Goal: Navigation & Orientation: Find specific page/section

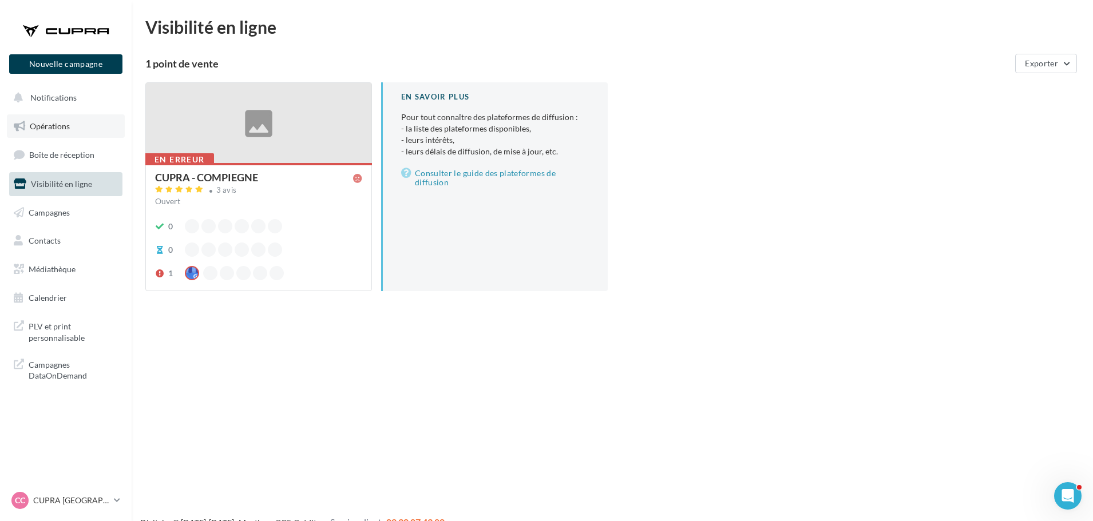
click at [41, 123] on span "Opérations" at bounding box center [50, 126] width 40 height 10
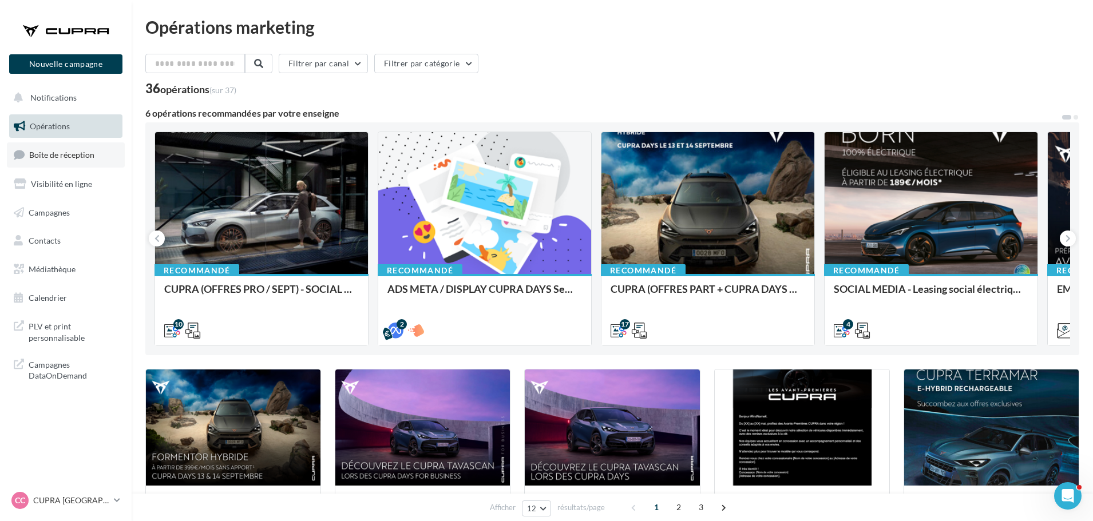
click at [65, 161] on link "Boîte de réception" at bounding box center [66, 154] width 118 height 25
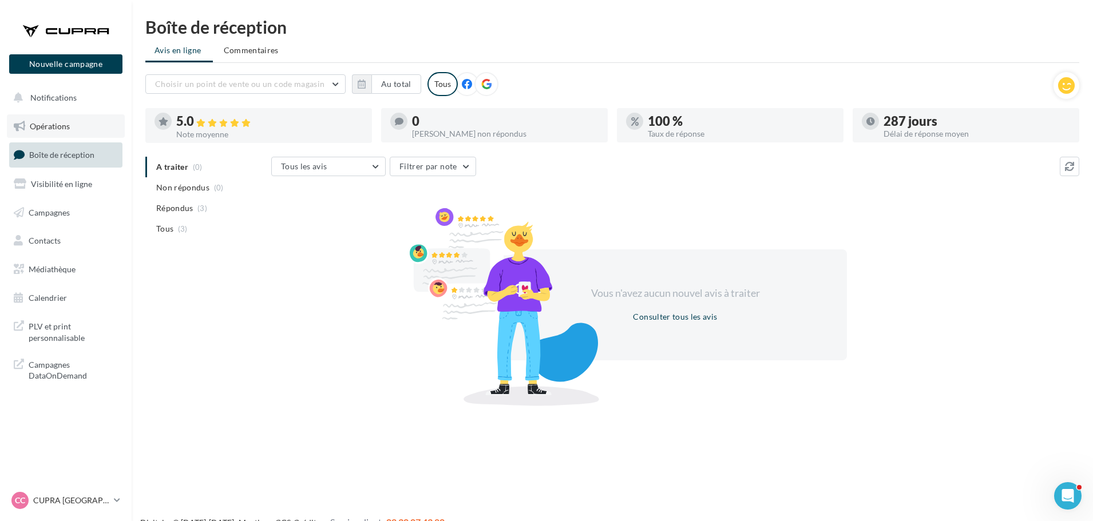
click at [52, 128] on span "Opérations" at bounding box center [50, 126] width 40 height 10
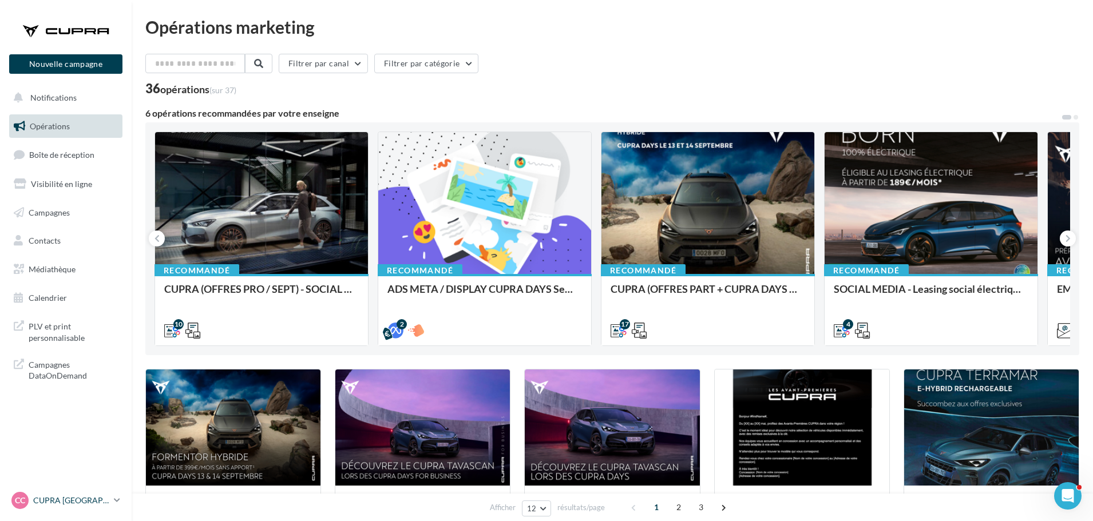
click at [100, 498] on p "CUPRA [GEOGRAPHIC_DATA]" at bounding box center [71, 500] width 76 height 11
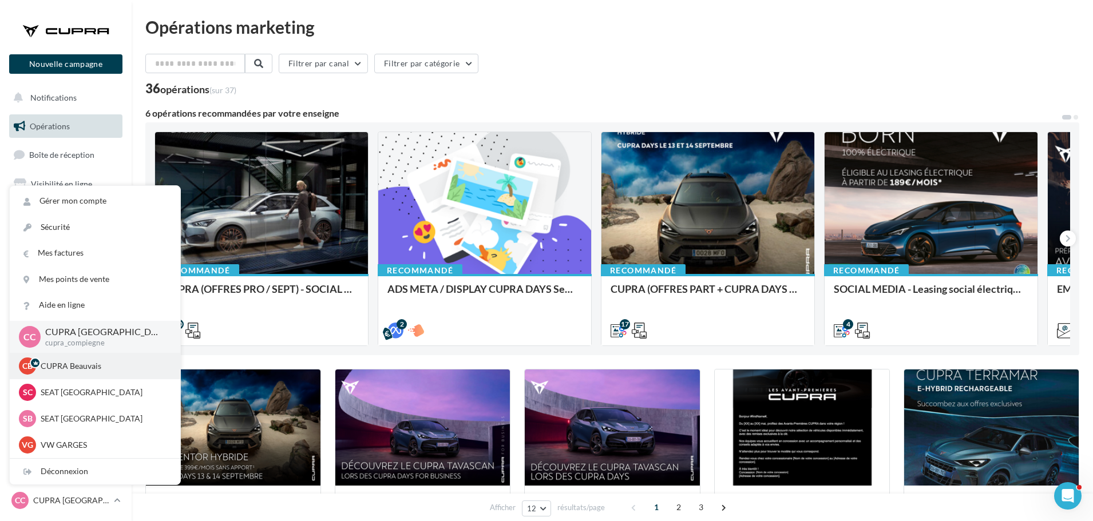
click at [77, 365] on p "CUPRA Beauvais" at bounding box center [104, 365] width 126 height 11
